Goal: Information Seeking & Learning: Learn about a topic

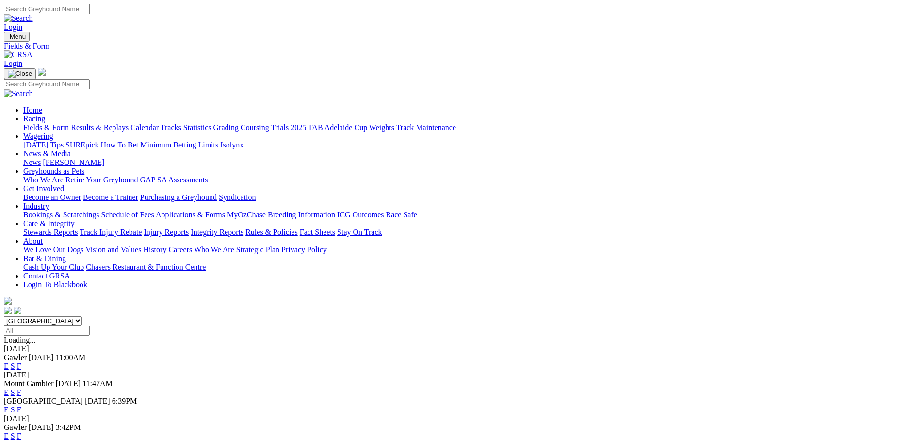
click at [82, 316] on select "South Australia New South Wales Northern Territory Queensland Tasmania Victoria…" at bounding box center [43, 320] width 78 height 9
select select "WA"
click at [82, 316] on select "South Australia New South Wales Northern Territory Queensland Tasmania Victoria…" at bounding box center [43, 320] width 78 height 9
click at [21, 362] on link "F" at bounding box center [19, 366] width 4 height 8
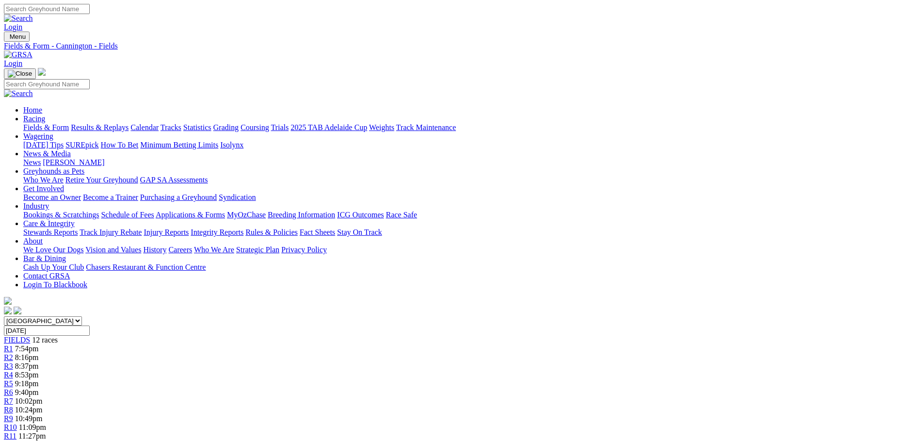
click at [90, 325] on input "Wednesday, 10 Sep 2025" at bounding box center [47, 330] width 86 height 10
type input "Thursday, 11 Sep 2025"
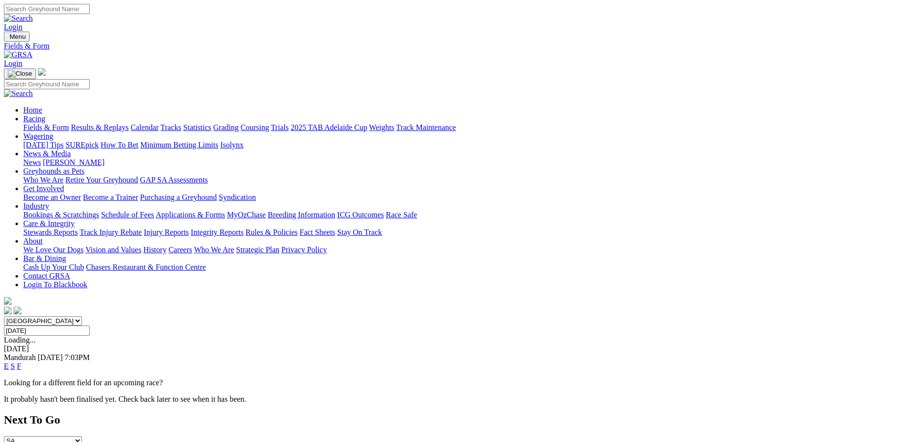
click at [21, 362] on link "F" at bounding box center [19, 366] width 4 height 8
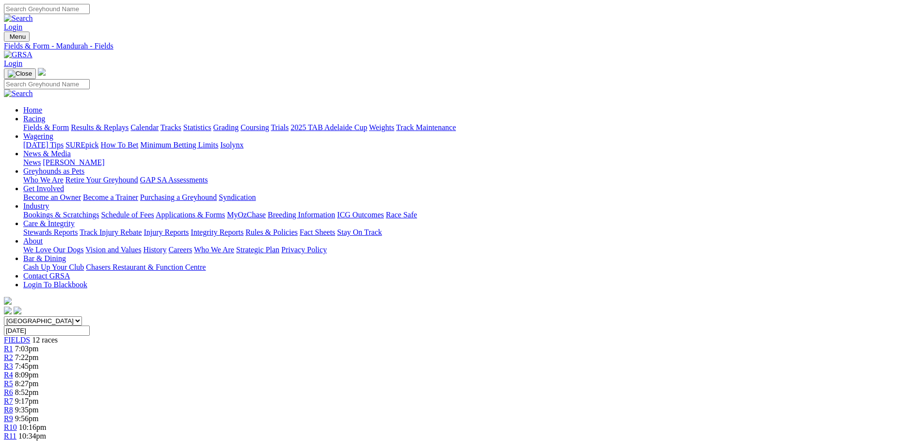
click at [90, 325] on input "Thursday, 11 Sep 2025" at bounding box center [47, 330] width 86 height 10
type input "[DATE]"
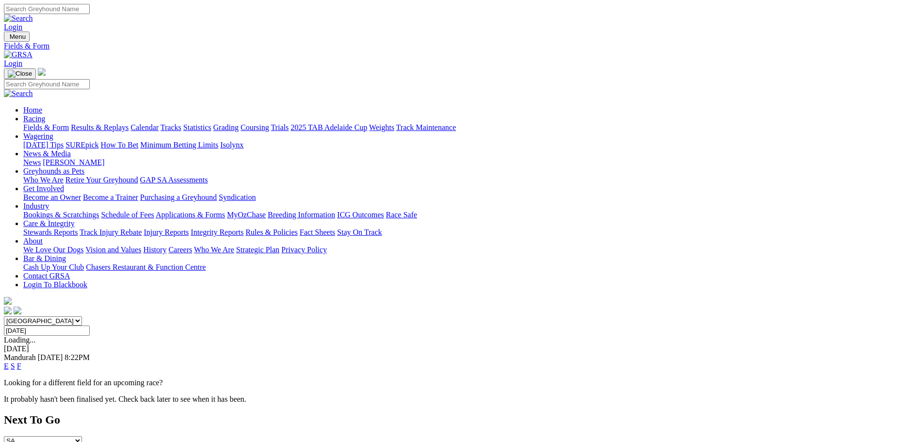
click at [21, 362] on link "F" at bounding box center [19, 366] width 4 height 8
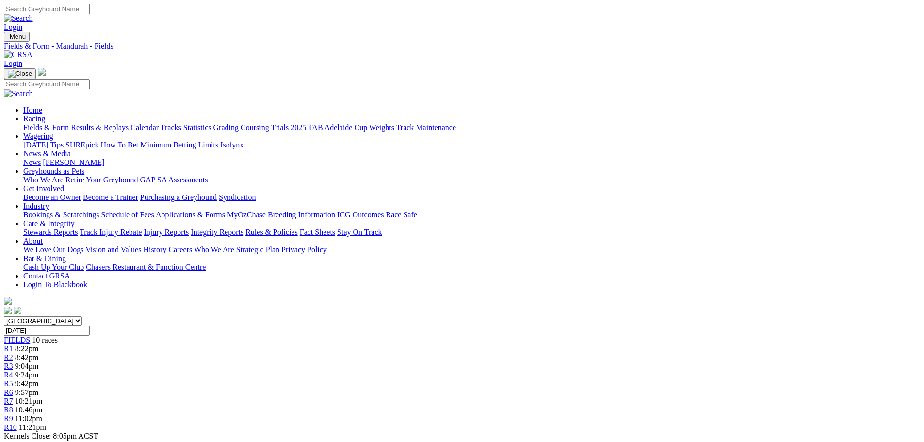
click at [90, 325] on input "Friday, 12 Sep 2025" at bounding box center [47, 330] width 86 height 10
type input "Saturday, 13 Sep 2025"
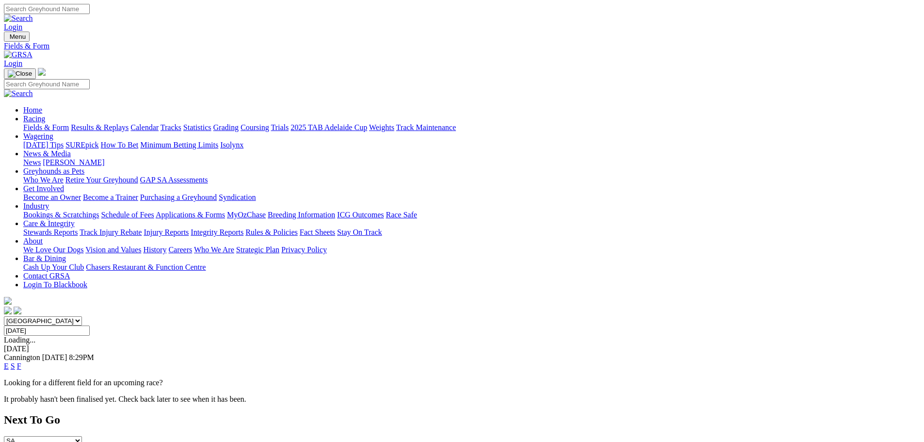
click at [21, 362] on link "F" at bounding box center [19, 366] width 4 height 8
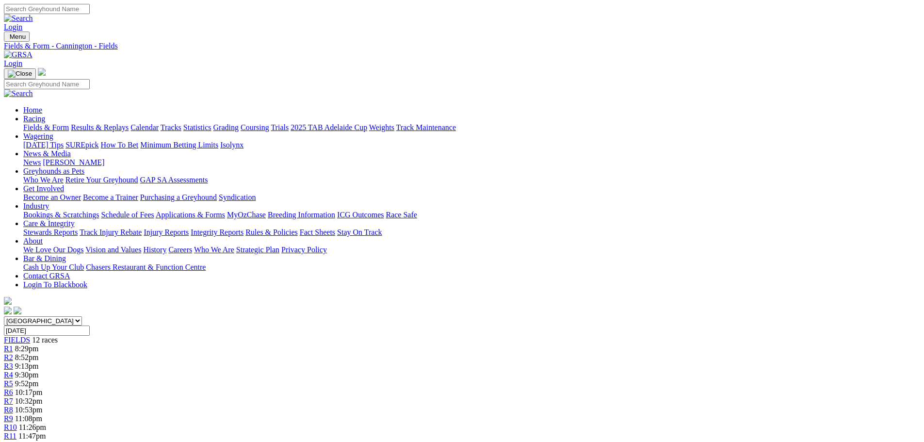
click at [90, 325] on input "Saturday, 13 Sep 2025" at bounding box center [47, 330] width 86 height 10
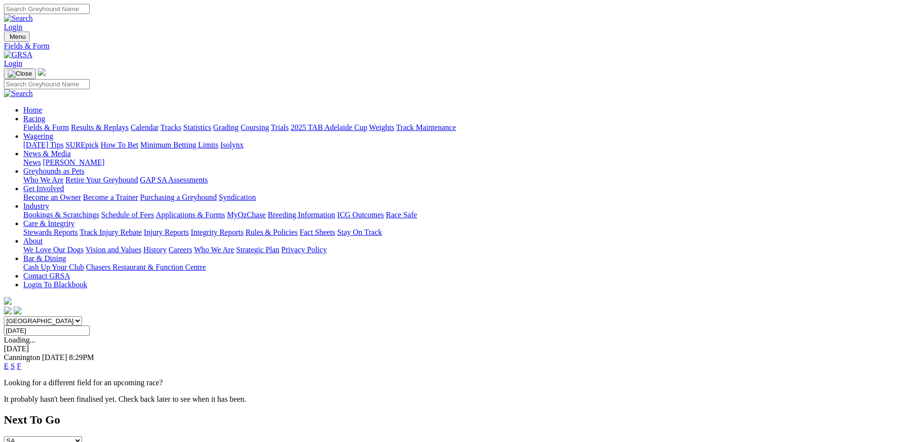
click at [45, 114] on link "Racing" at bounding box center [34, 118] width 22 height 8
click at [69, 123] on link "Fields & Form" at bounding box center [46, 127] width 46 height 8
click at [82, 316] on select "[GEOGRAPHIC_DATA] [GEOGRAPHIC_DATA] [GEOGRAPHIC_DATA] [GEOGRAPHIC_DATA] [GEOGRA…" at bounding box center [43, 320] width 78 height 9
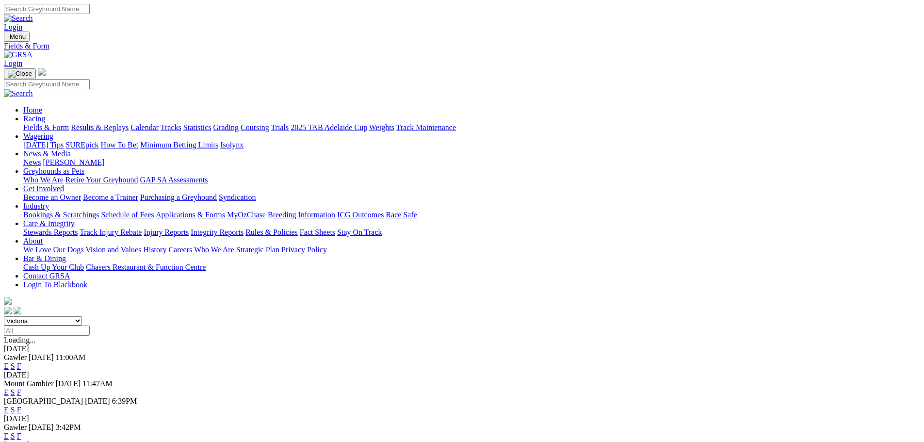
click at [82, 316] on select "[GEOGRAPHIC_DATA] [GEOGRAPHIC_DATA] [GEOGRAPHIC_DATA] [GEOGRAPHIC_DATA] [GEOGRA…" at bounding box center [43, 320] width 78 height 9
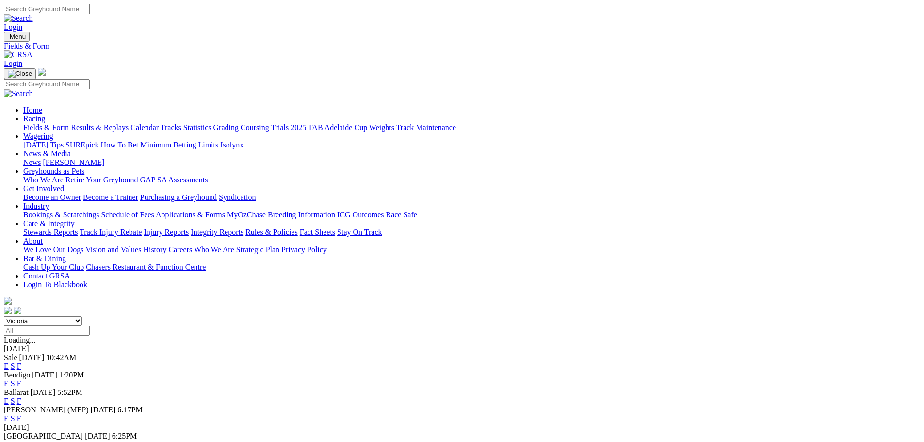
click at [82, 316] on select "[GEOGRAPHIC_DATA] [GEOGRAPHIC_DATA] [GEOGRAPHIC_DATA] [GEOGRAPHIC_DATA] [GEOGRA…" at bounding box center [43, 320] width 78 height 9
select select "WA"
click at [82, 316] on select "[GEOGRAPHIC_DATA] [GEOGRAPHIC_DATA] [GEOGRAPHIC_DATA] [GEOGRAPHIC_DATA] [GEOGRA…" at bounding box center [43, 320] width 78 height 9
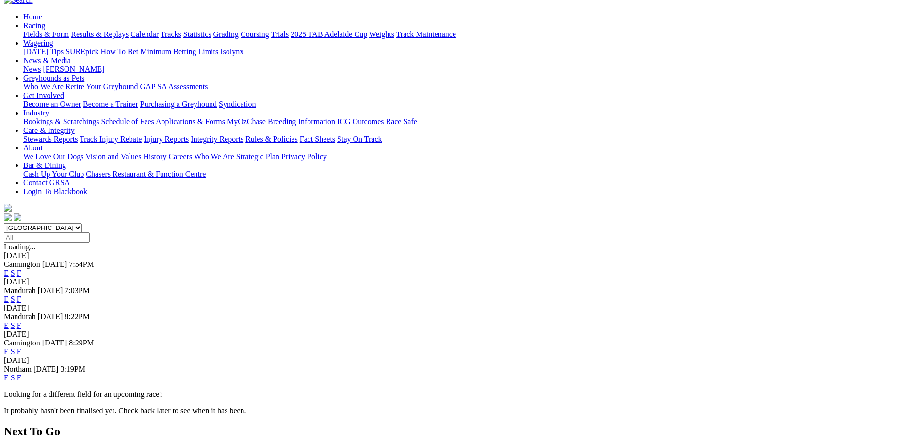
scroll to position [97, 0]
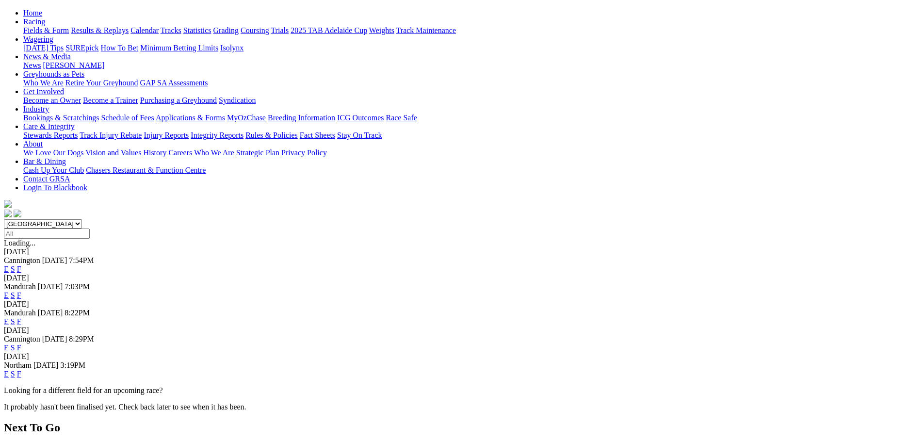
click at [21, 317] on link "F" at bounding box center [19, 321] width 4 height 8
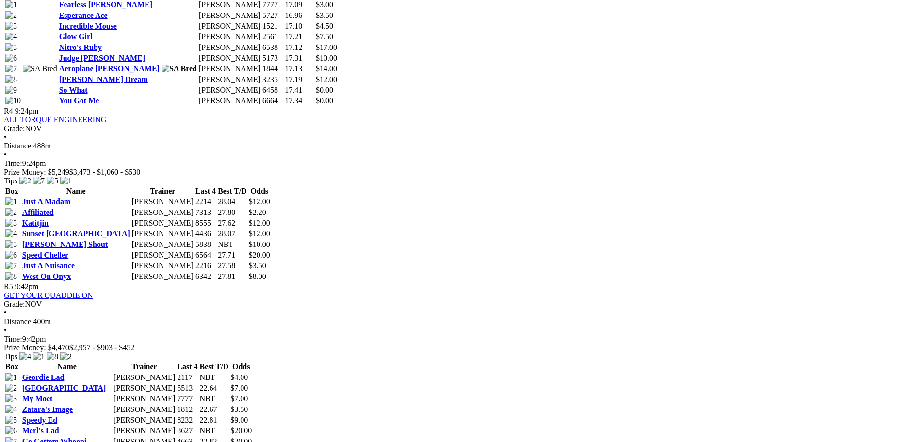
scroll to position [970, 0]
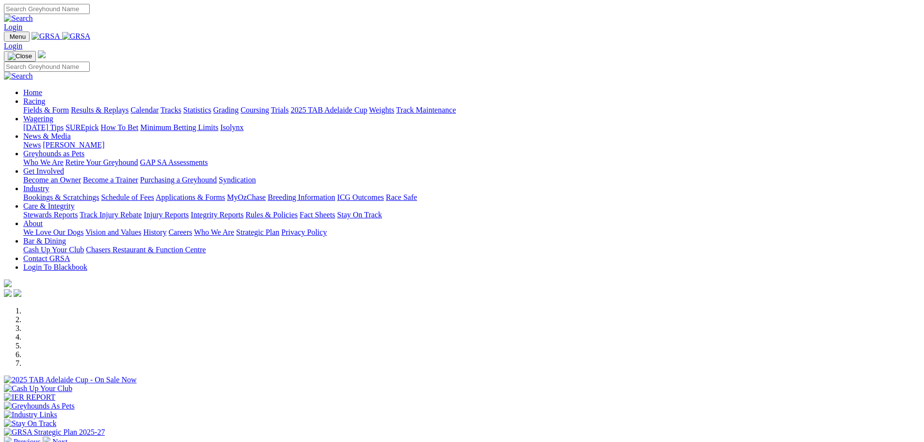
click at [45, 97] on link "Racing" at bounding box center [34, 101] width 22 height 8
click at [69, 106] on link "Fields & Form" at bounding box center [46, 110] width 46 height 8
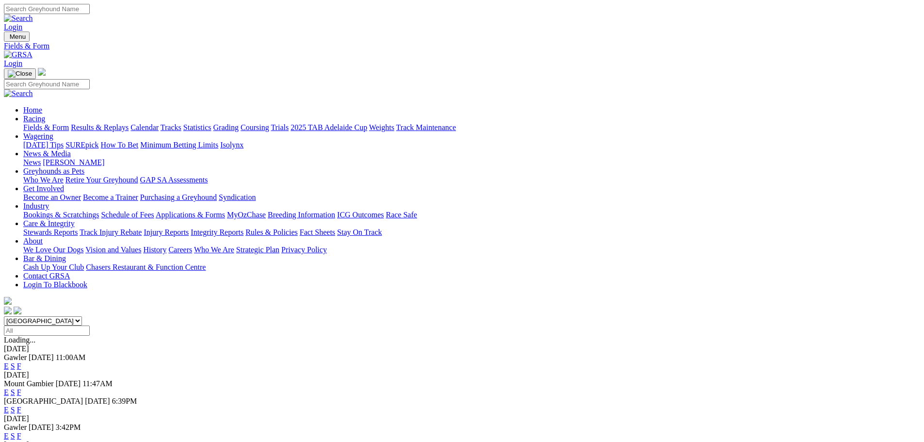
click at [82, 316] on select "[GEOGRAPHIC_DATA] [GEOGRAPHIC_DATA] [GEOGRAPHIC_DATA] [GEOGRAPHIC_DATA] [GEOGRA…" at bounding box center [43, 320] width 78 height 9
select select "WA"
click at [82, 316] on select "[GEOGRAPHIC_DATA] [GEOGRAPHIC_DATA] [GEOGRAPHIC_DATA] [GEOGRAPHIC_DATA] [GEOGRA…" at bounding box center [43, 320] width 78 height 9
click at [9, 414] on link "E" at bounding box center [6, 418] width 5 height 8
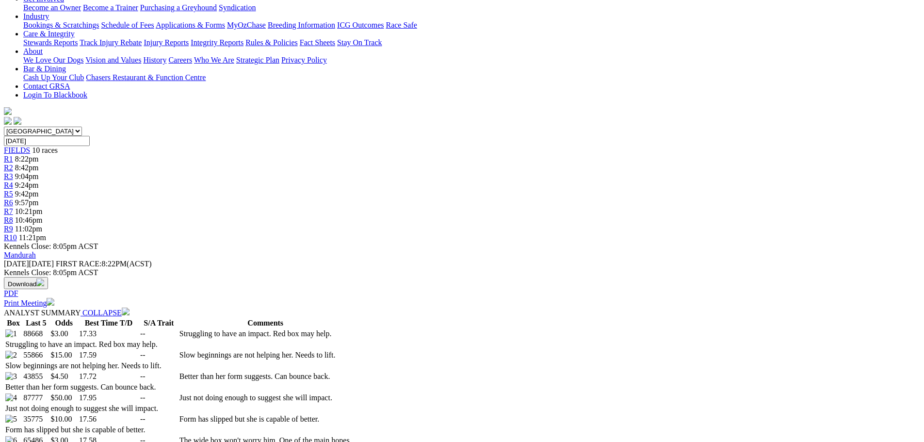
scroll to position [194, 0]
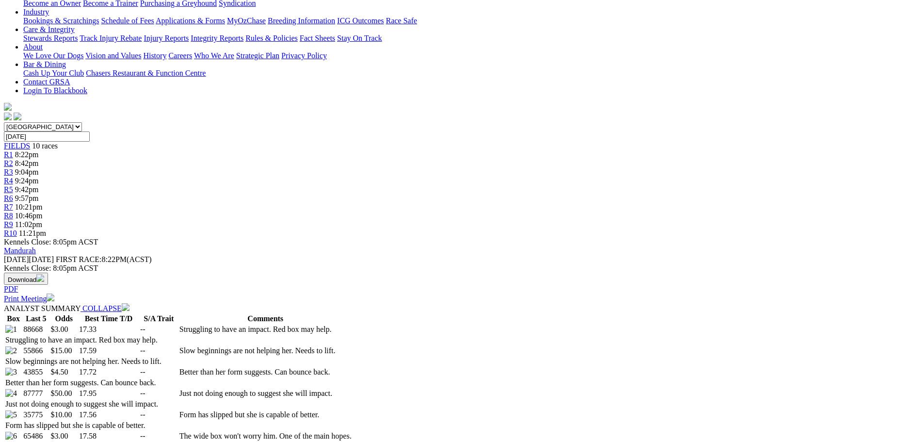
select select "20"
